Goal: Browse casually: Explore the website without a specific task or goal

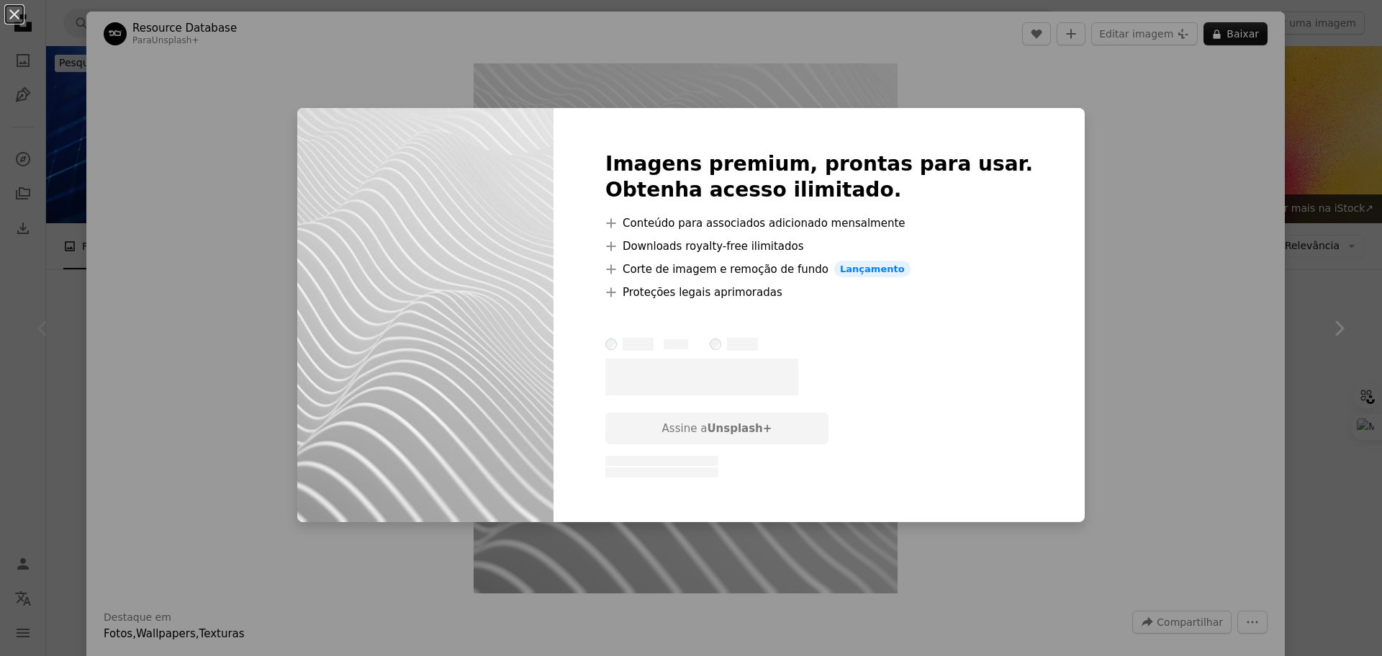
scroll to position [72, 0]
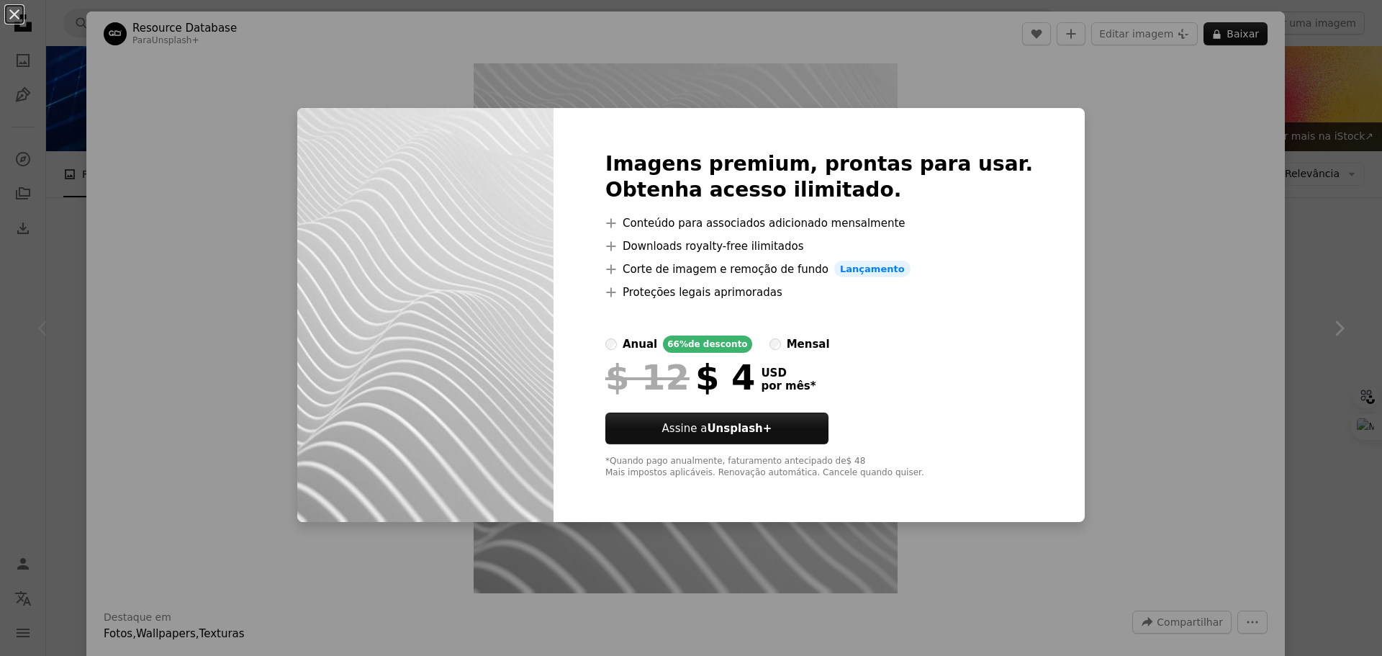
click at [1068, 199] on div "An X shape Imagens premium, prontas para usar. Obtenha acesso ilimitado. A plus…" at bounding box center [691, 328] width 1382 height 656
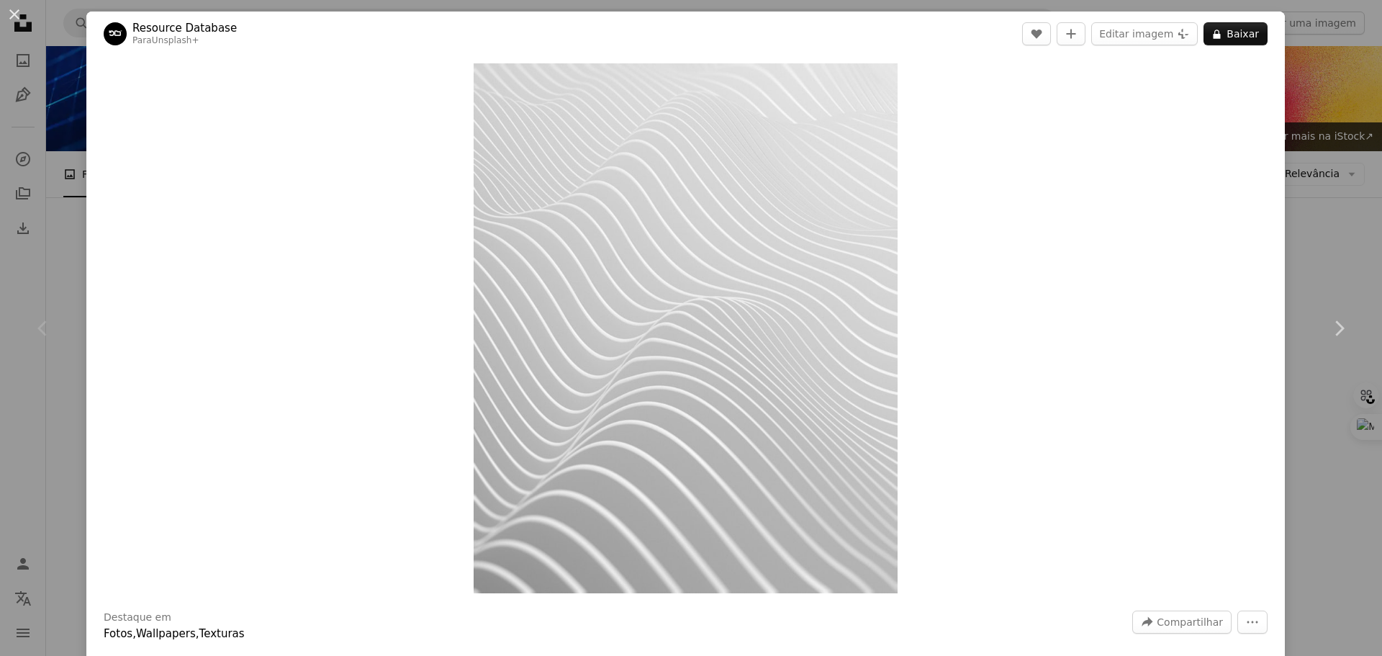
click at [6, 7] on button "An X shape" at bounding box center [14, 14] width 17 height 17
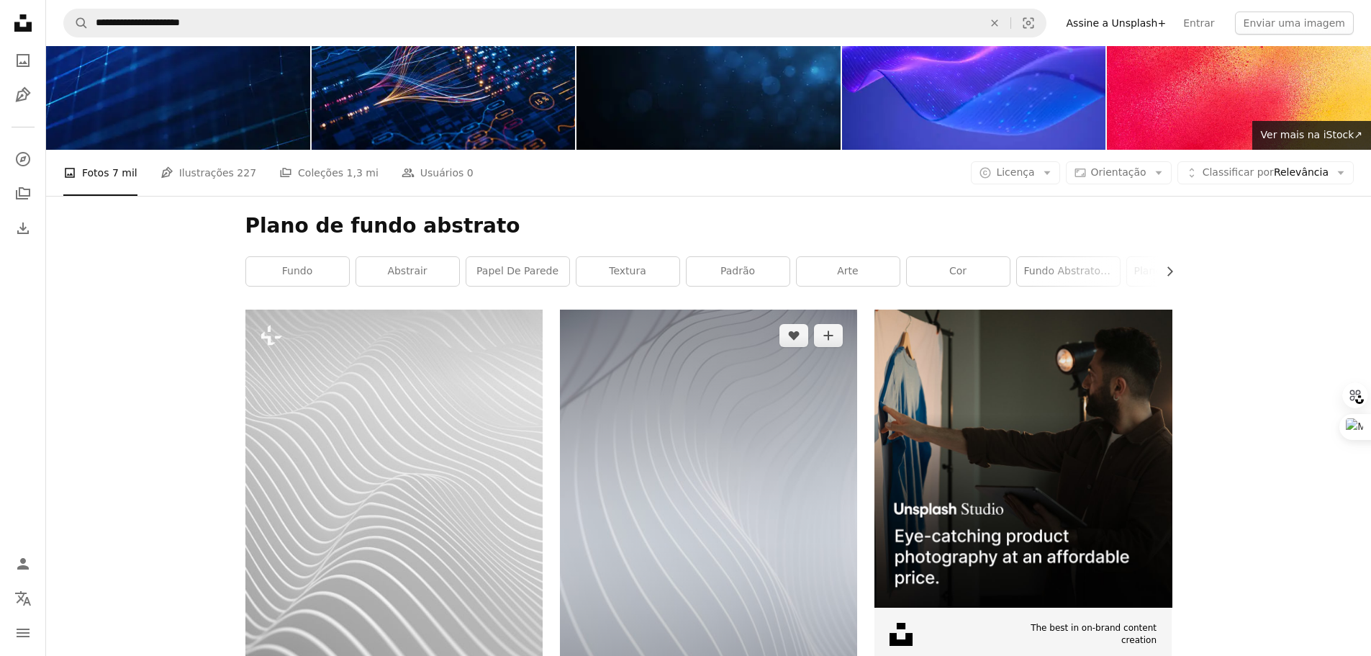
click at [606, 469] on img at bounding box center [708, 532] width 297 height 446
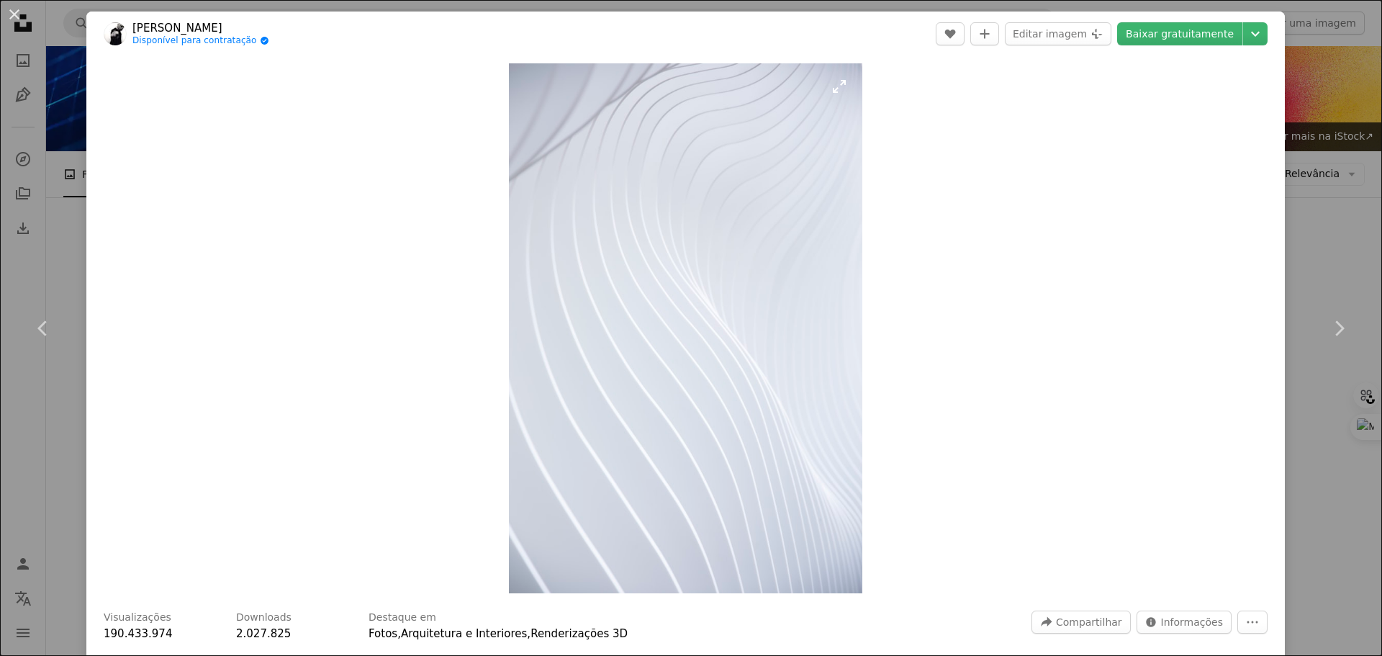
click at [606, 469] on img "Ampliar esta imagem" at bounding box center [685, 328] width 353 height 530
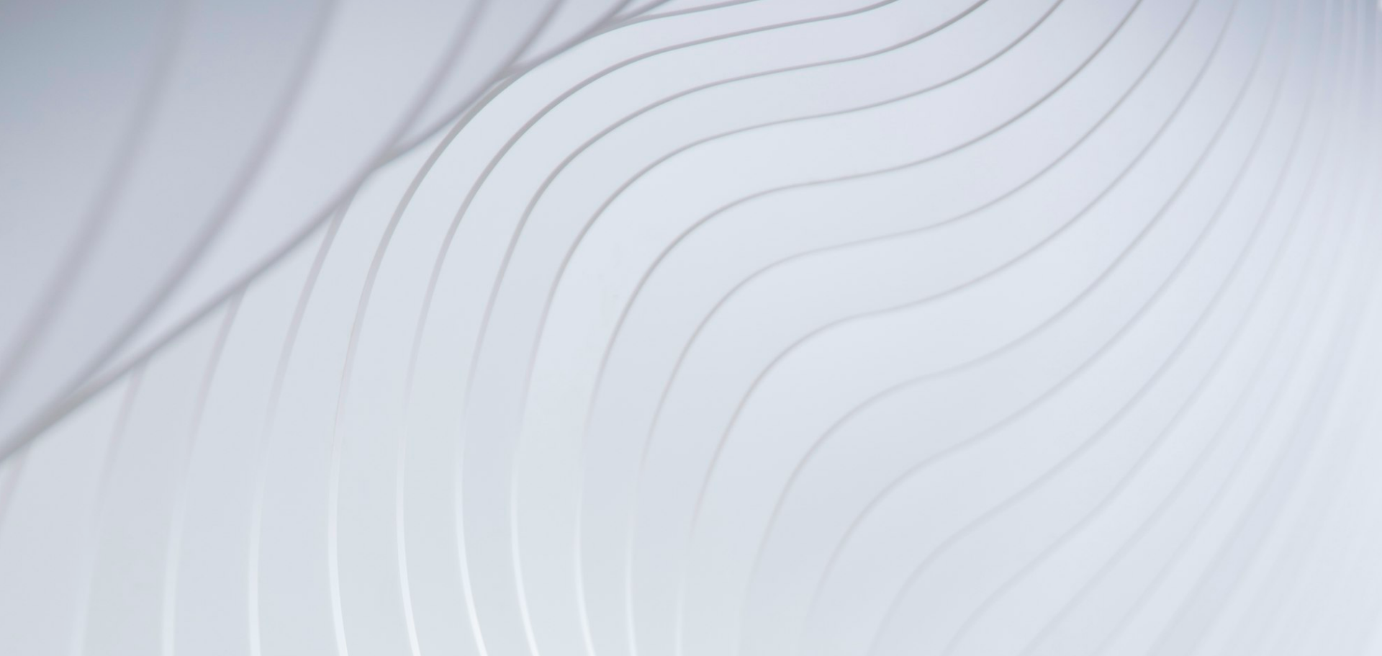
scroll to position [693, 0]
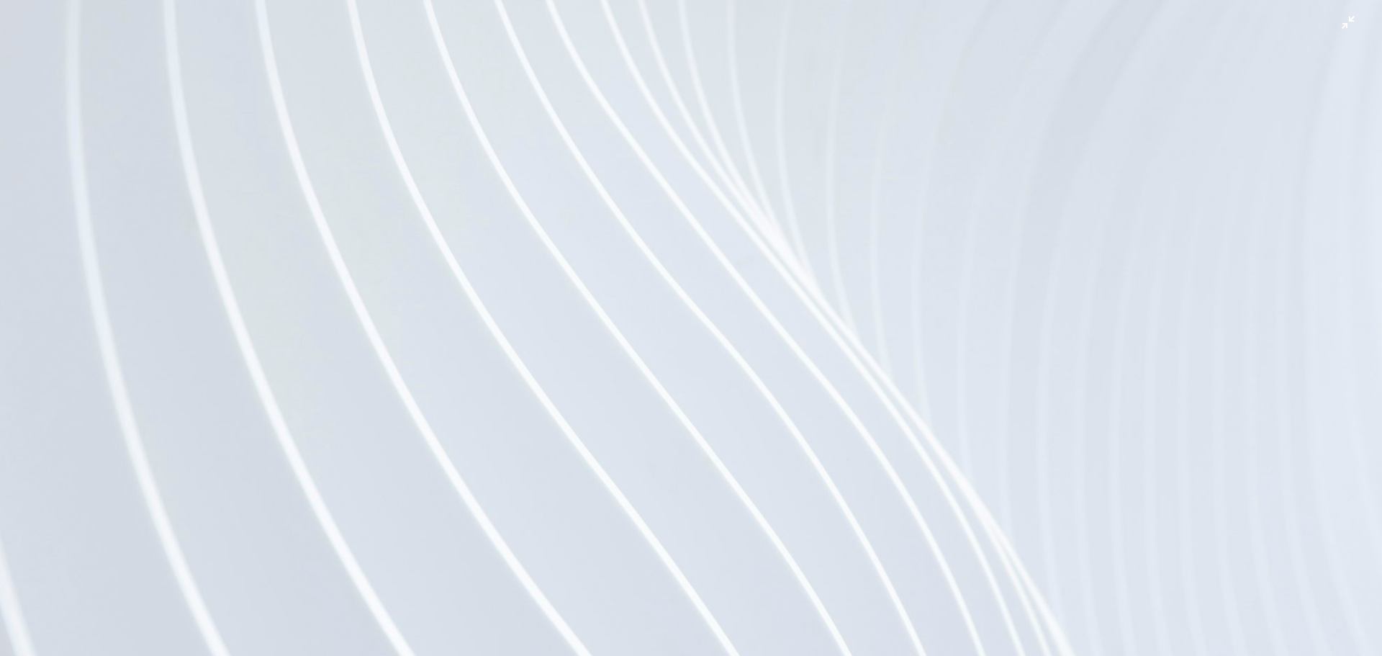
click at [607, 463] on img "Diminuir esta imagem" at bounding box center [690, 343] width 1383 height 2075
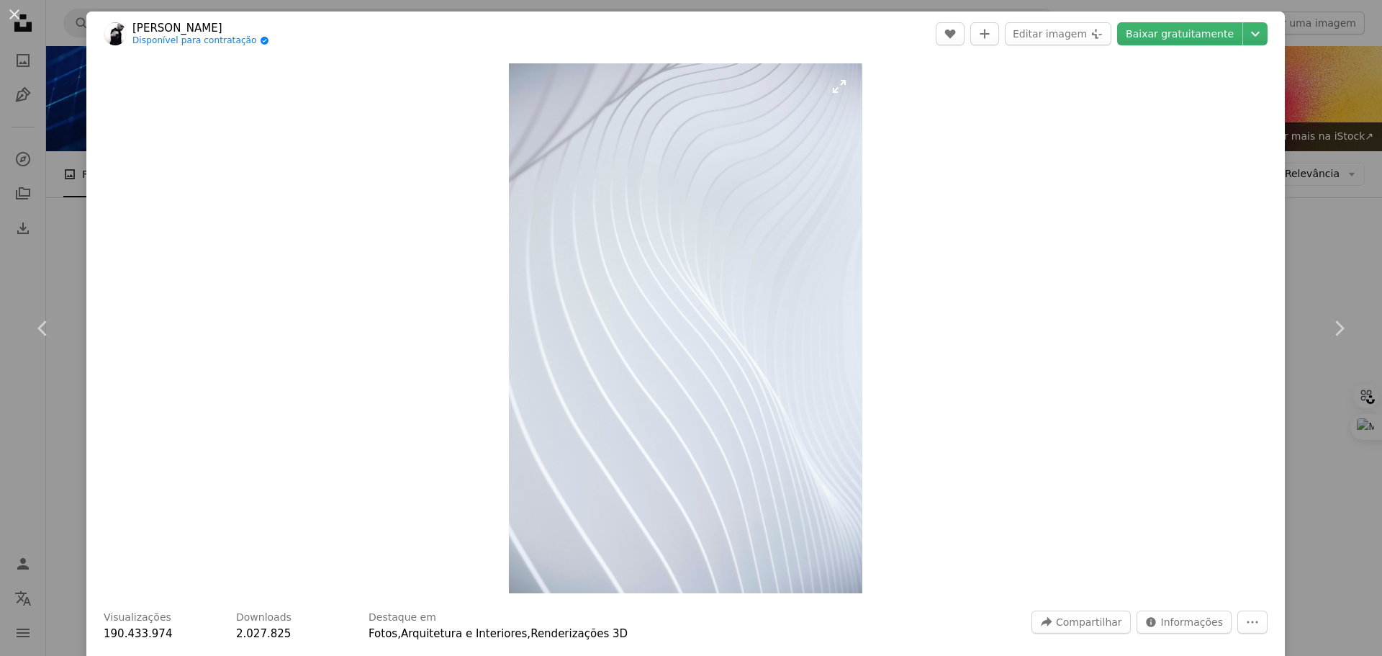
click at [837, 89] on img "Ampliar esta imagem" at bounding box center [685, 328] width 353 height 530
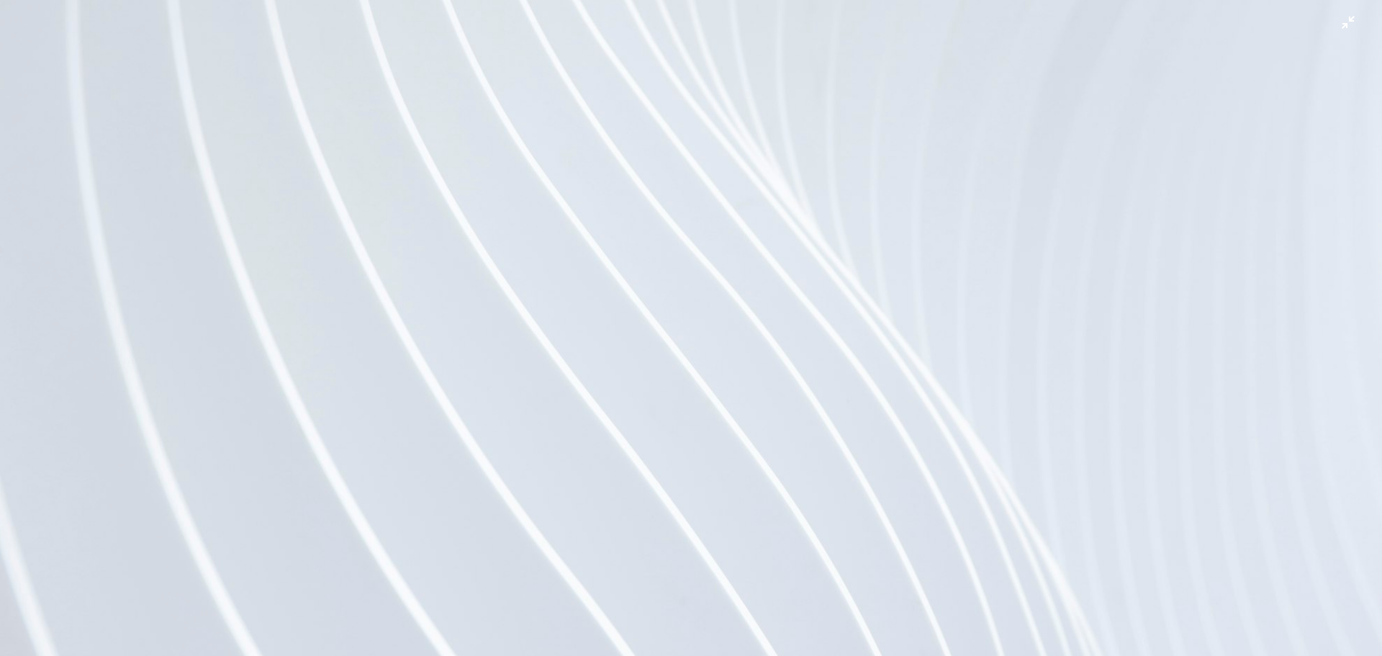
scroll to position [838, 0]
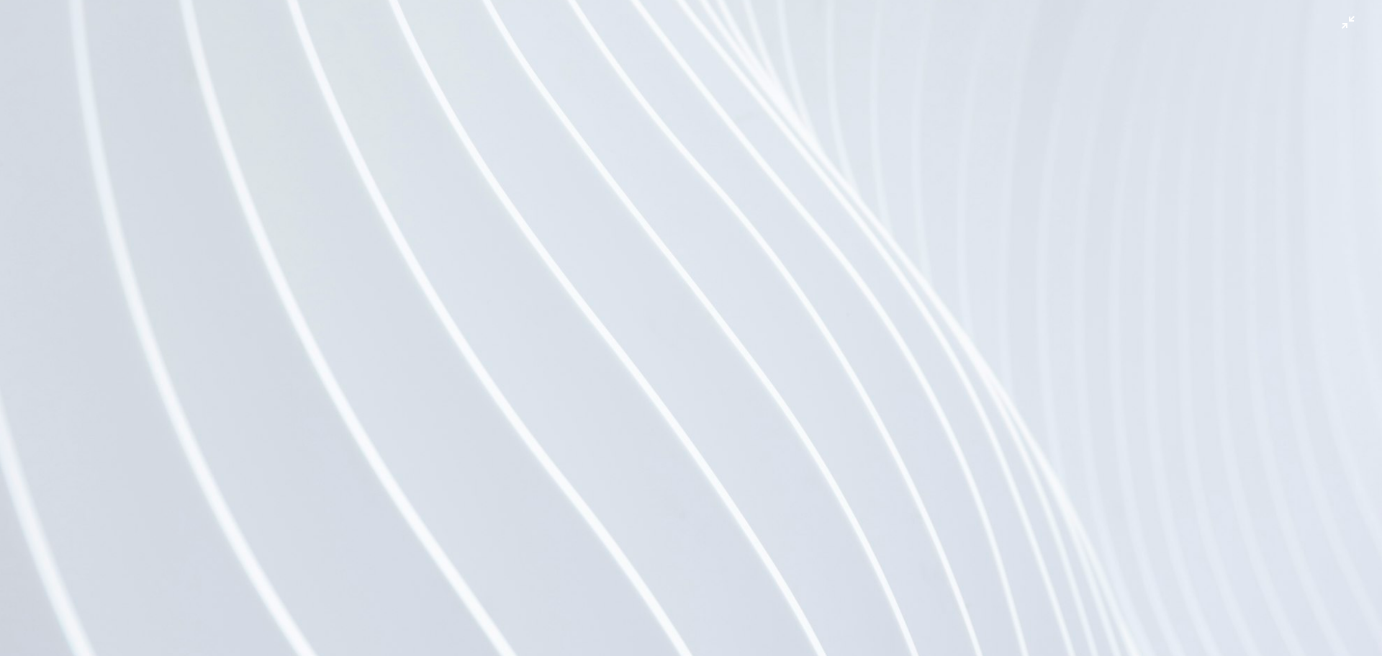
click at [338, 314] on img "Diminuir esta imagem" at bounding box center [690, 199] width 1383 height 2075
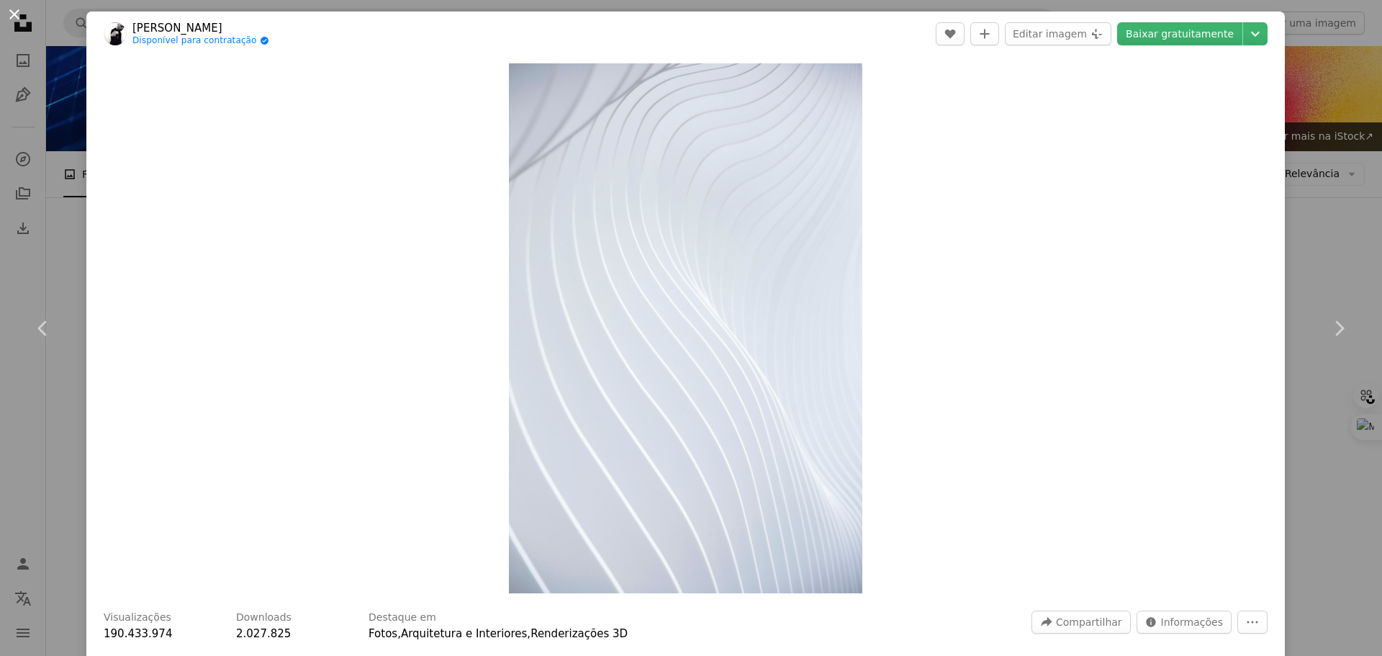
click at [12, 12] on button "An X shape" at bounding box center [14, 14] width 17 height 17
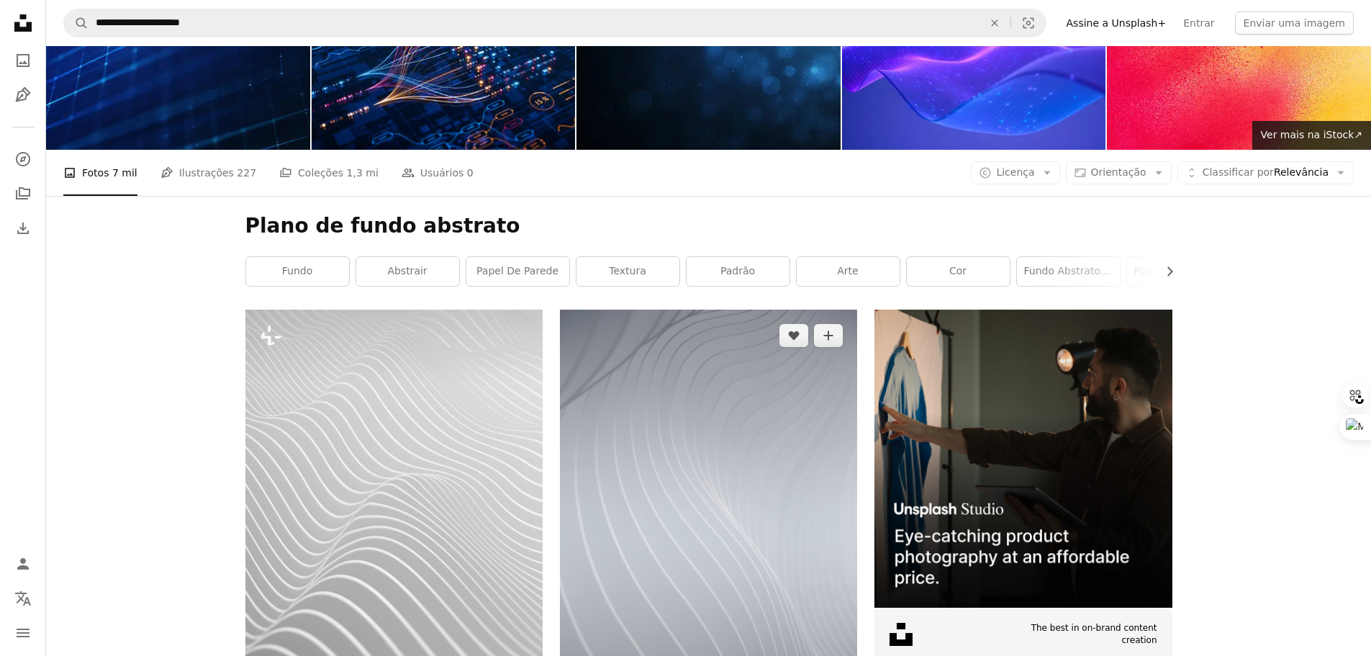
click at [721, 354] on img at bounding box center [708, 532] width 297 height 446
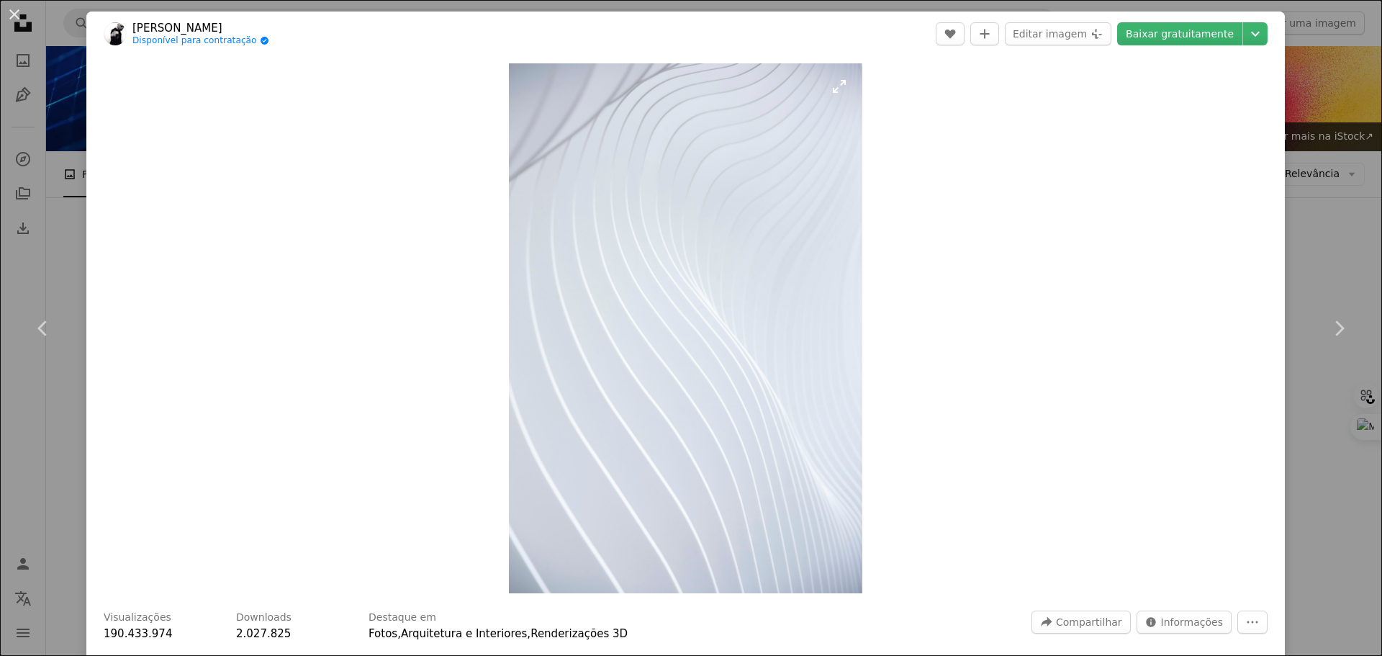
click at [722, 355] on img "Ampliar esta imagem" at bounding box center [685, 328] width 353 height 530
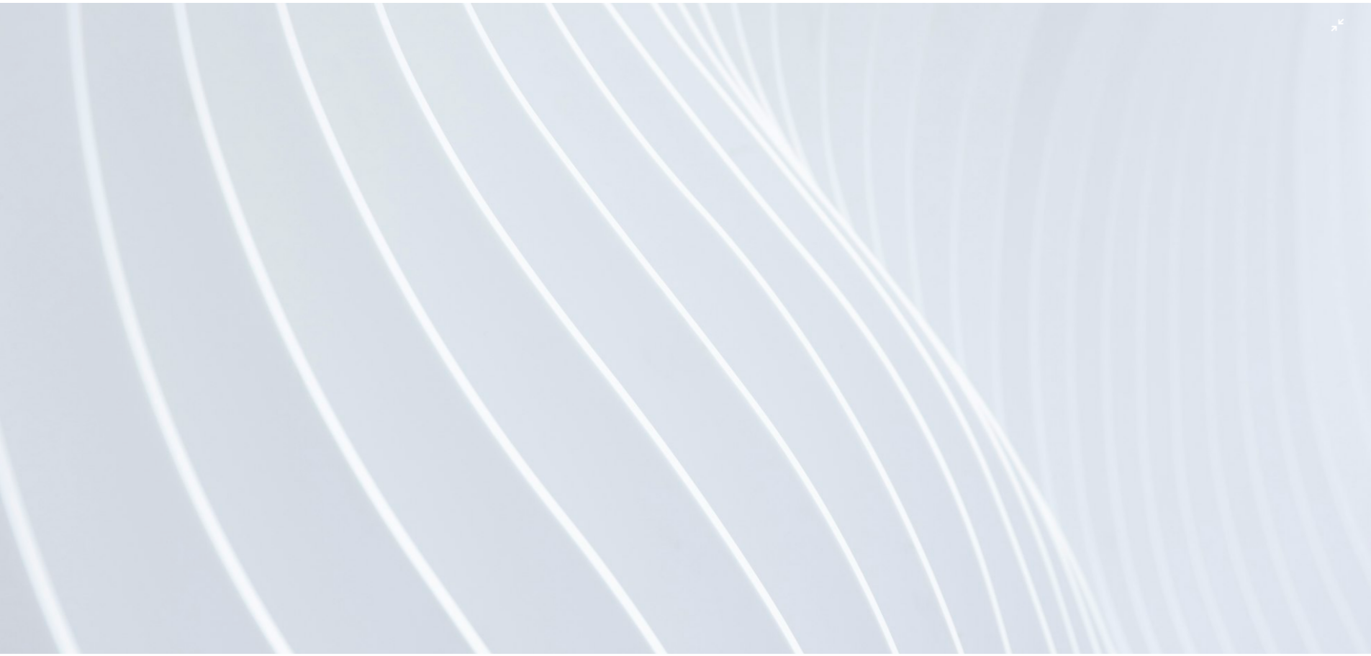
scroll to position [838, 0]
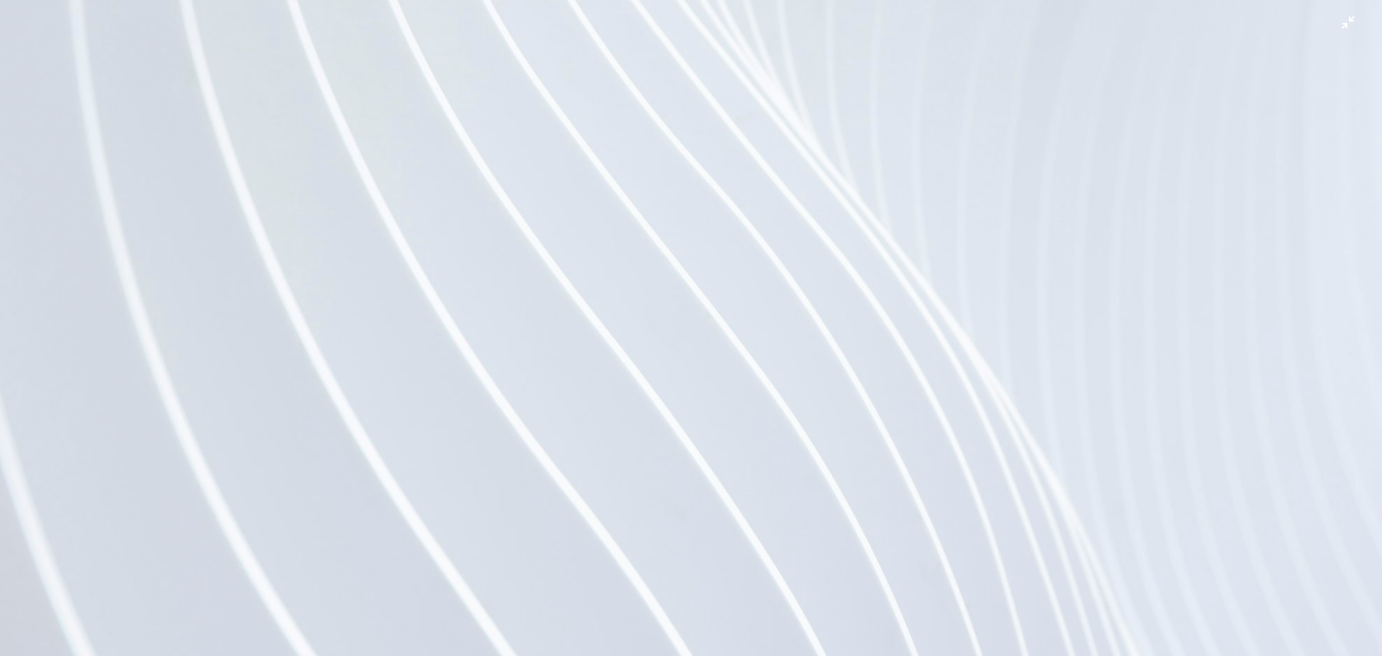
click at [727, 375] on img "Diminuir esta imagem" at bounding box center [690, 199] width 1383 height 2075
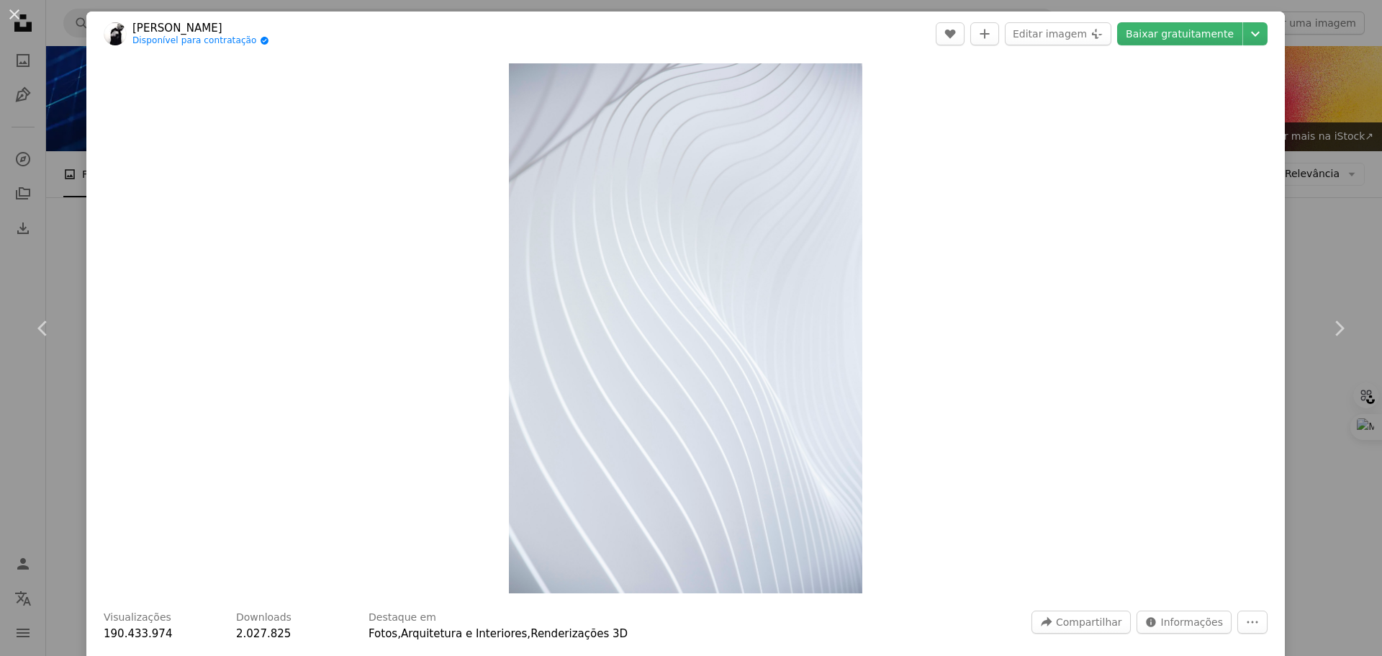
click at [6, 21] on button "An X shape" at bounding box center [14, 14] width 17 height 17
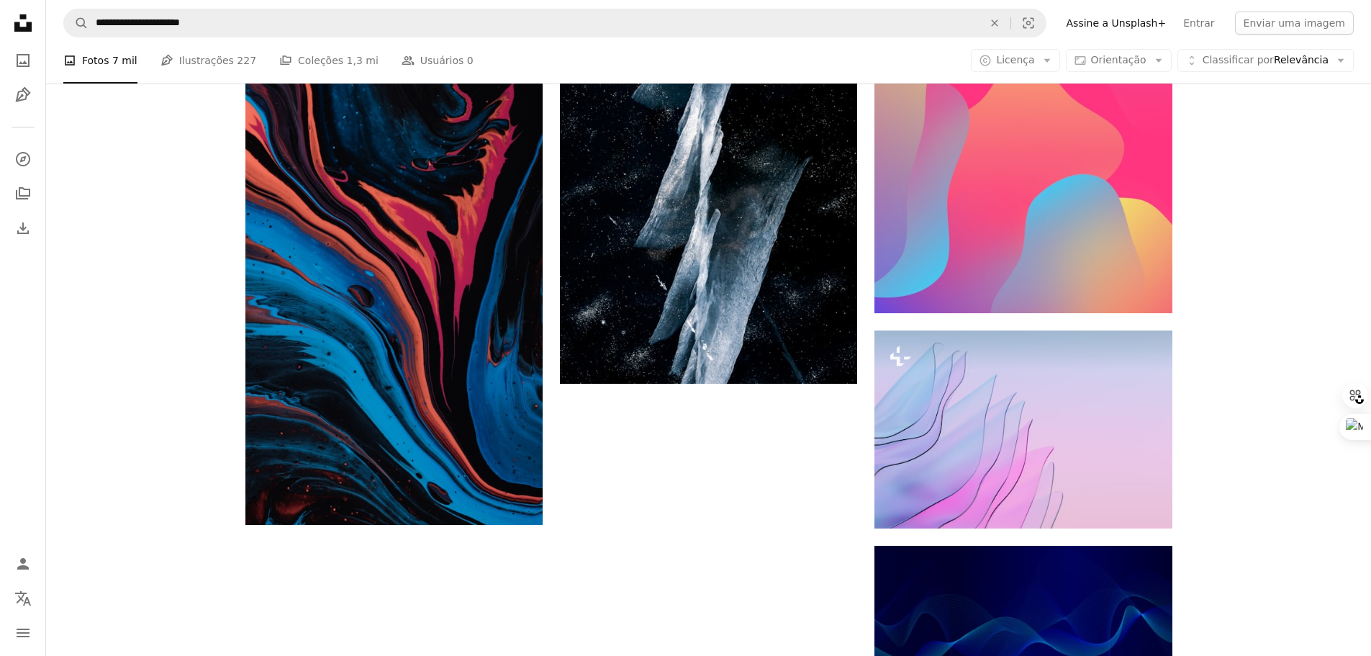
scroll to position [2268, 0]
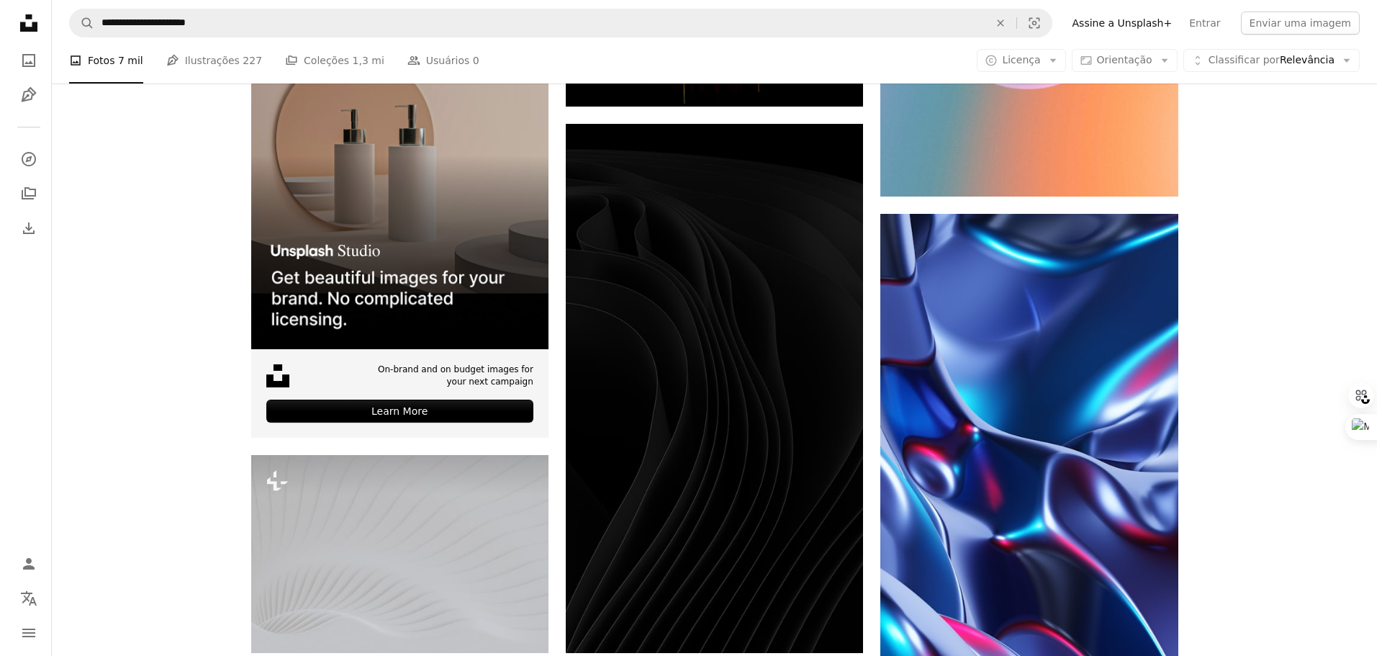
scroll to position [3852, 0]
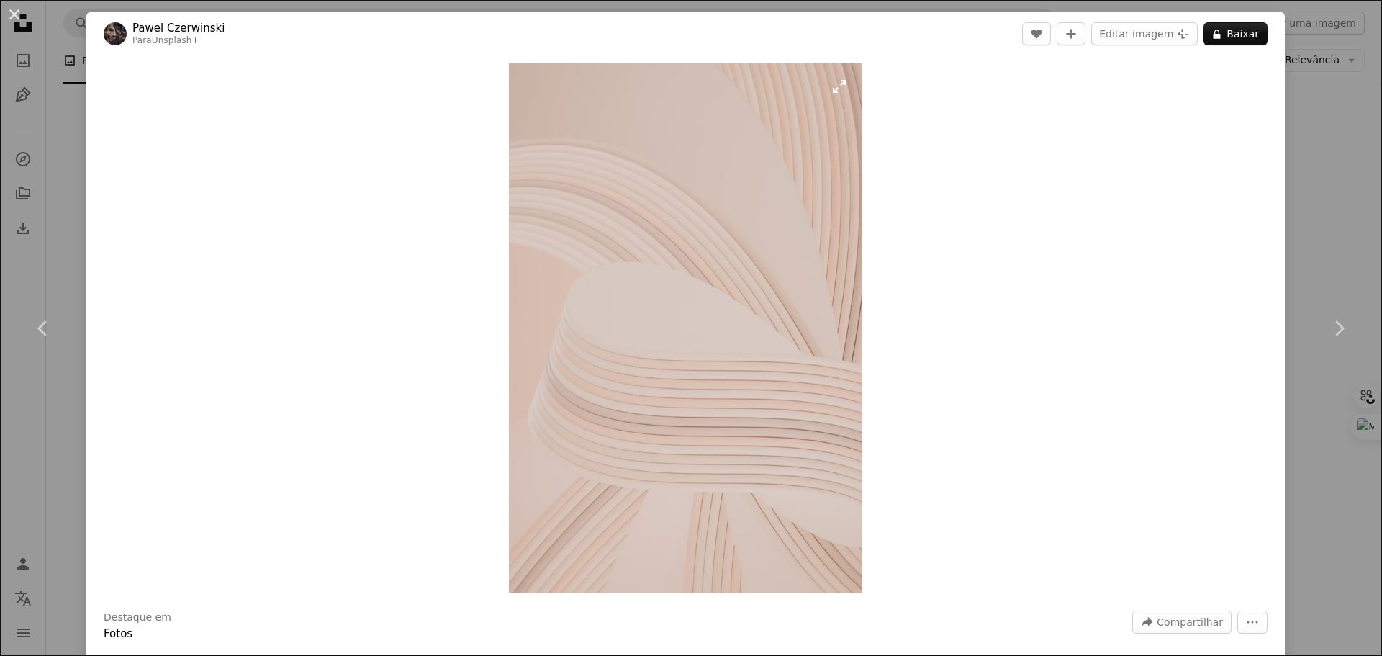
click at [628, 401] on img "Ampliar esta imagem" at bounding box center [685, 328] width 353 height 530
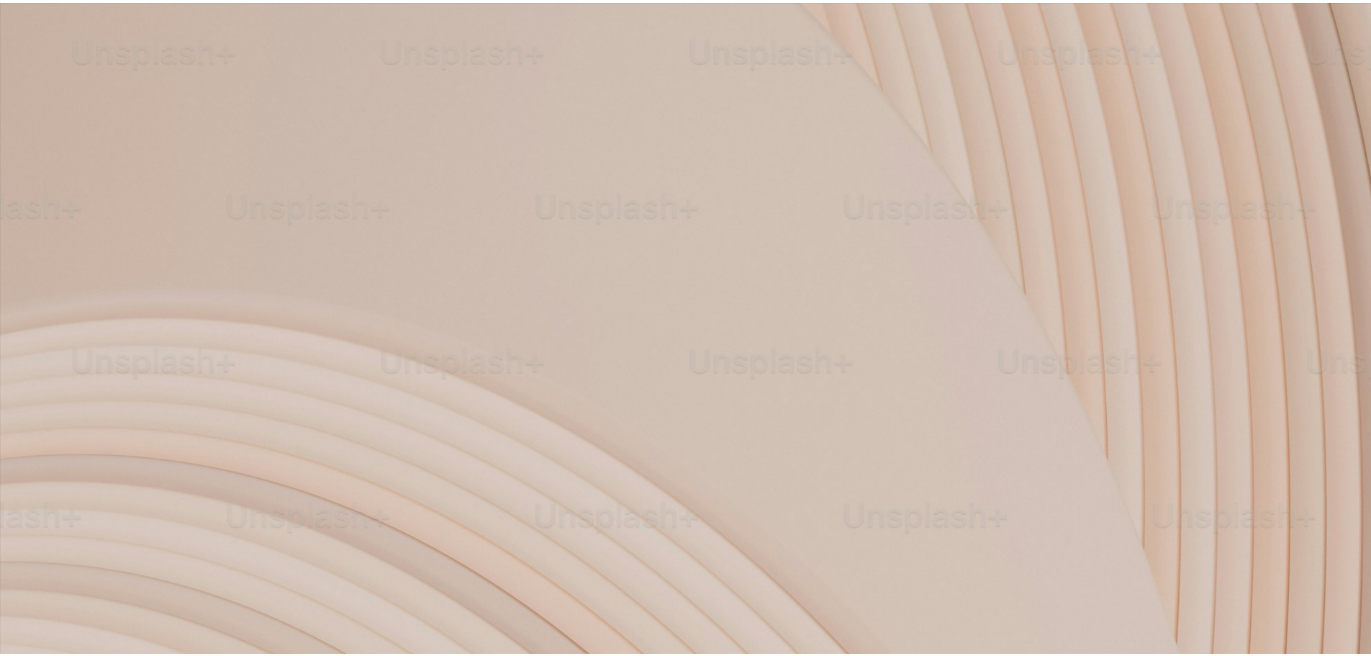
scroll to position [694, 0]
